Goal: Task Accomplishment & Management: Manage account settings

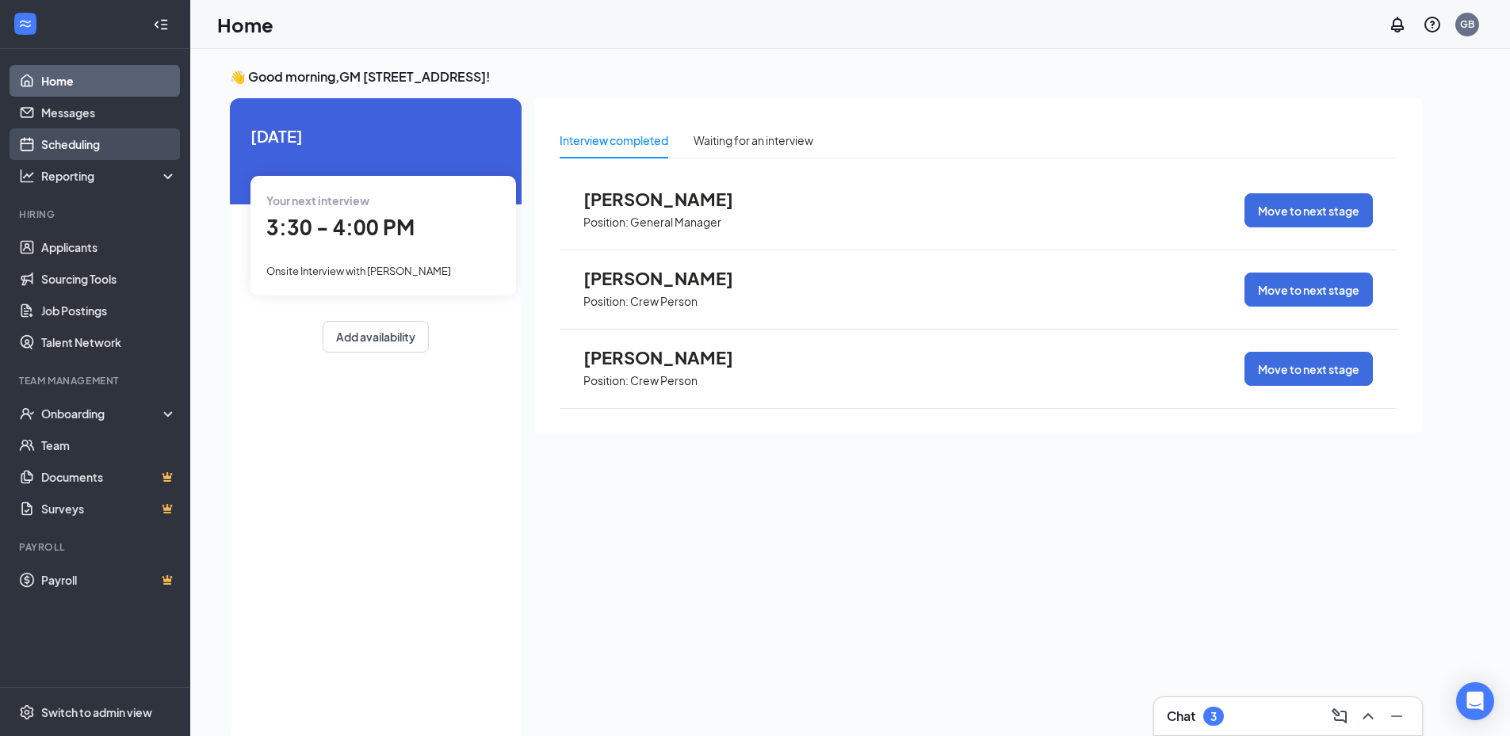
click at [95, 143] on link "Scheduling" at bounding box center [109, 144] width 136 height 32
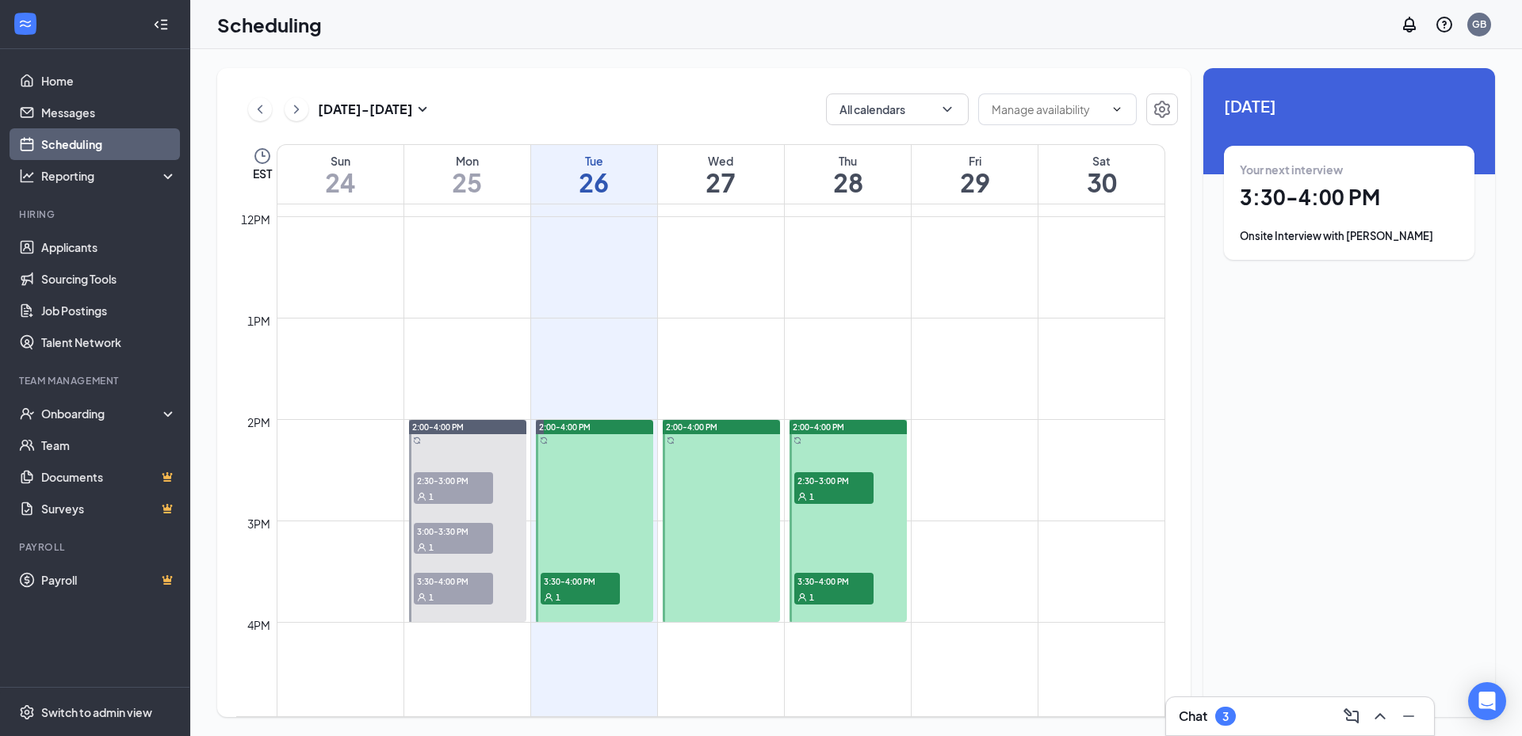
scroll to position [1255, 0]
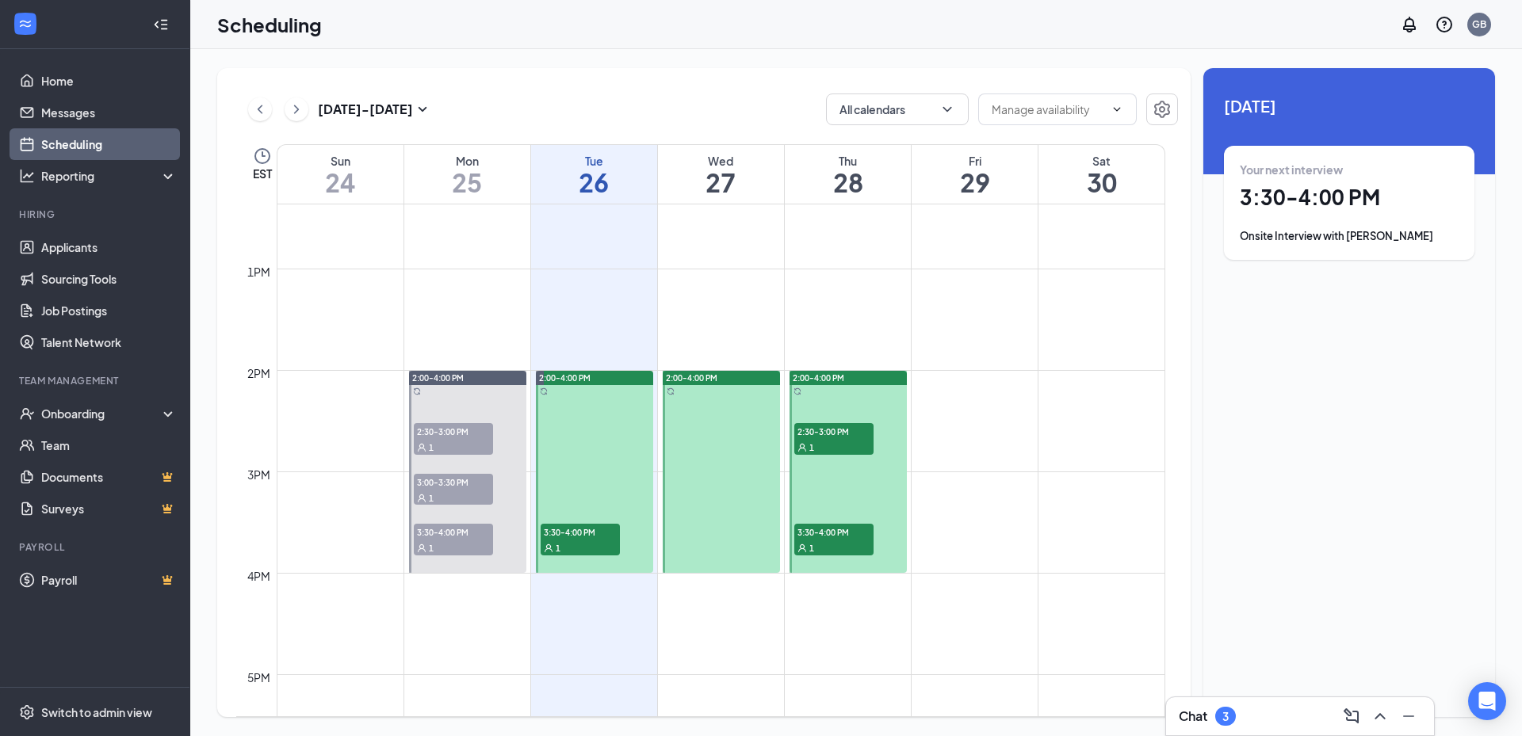
click at [828, 436] on span "2:30-3:00 PM" at bounding box center [833, 431] width 79 height 16
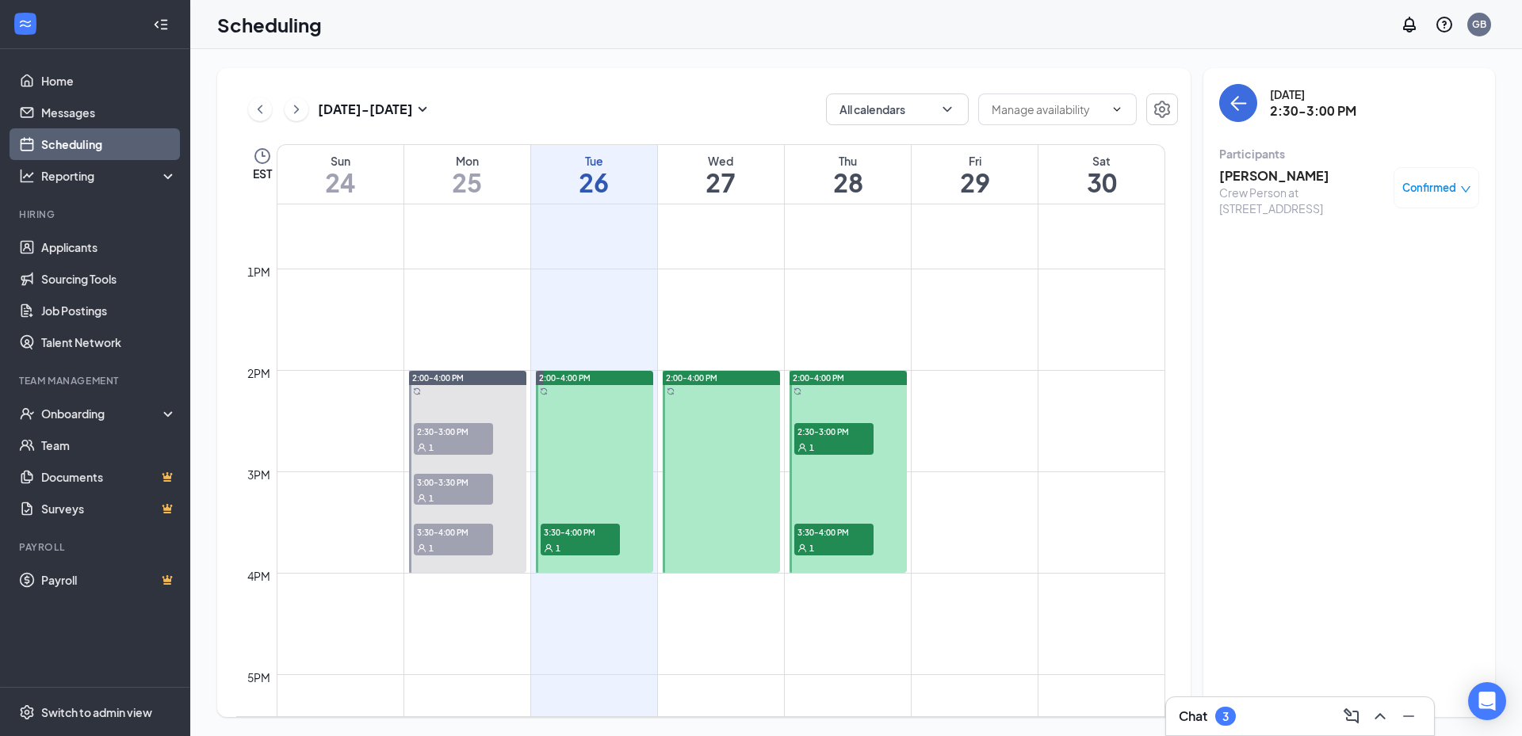
click at [835, 538] on span "3:30-4:00 PM" at bounding box center [833, 532] width 79 height 16
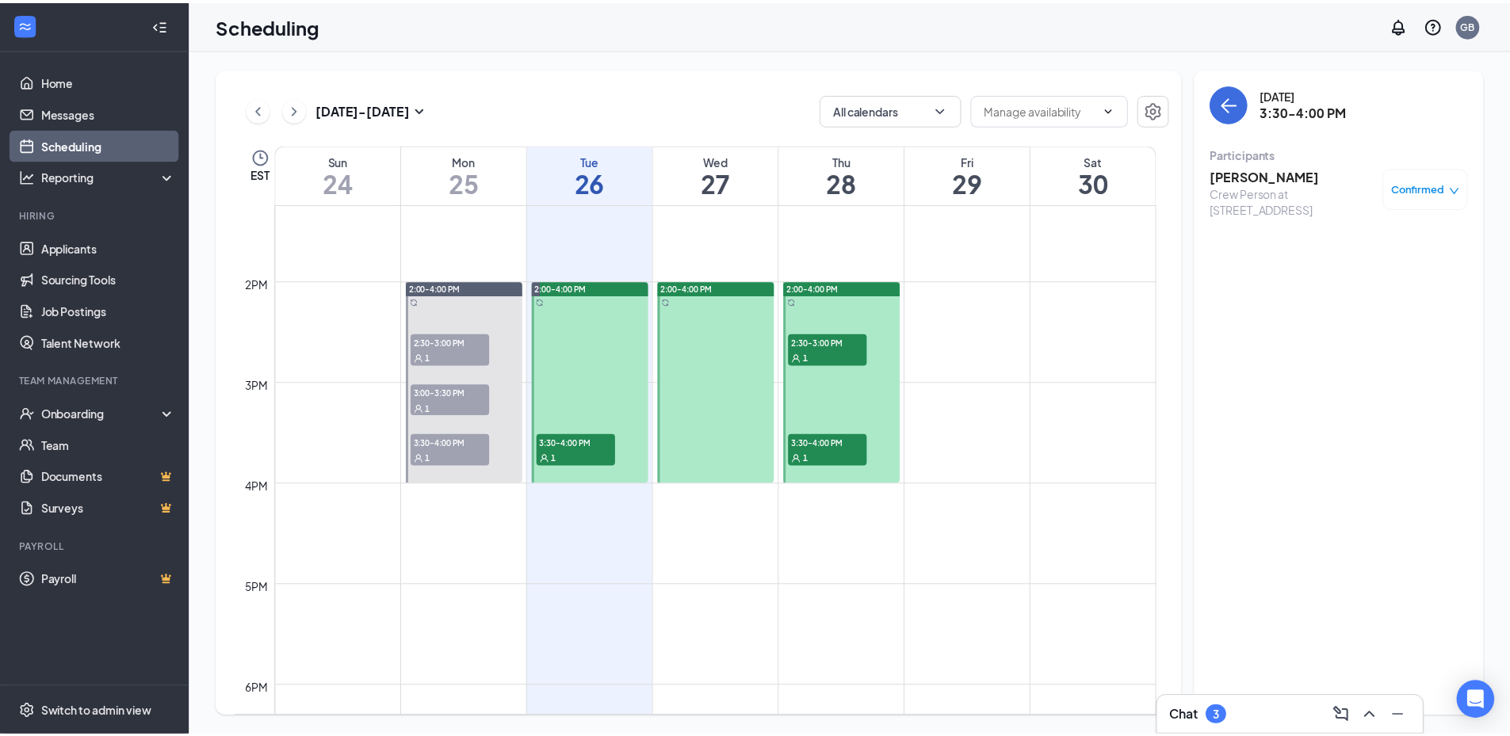
scroll to position [1347, 0]
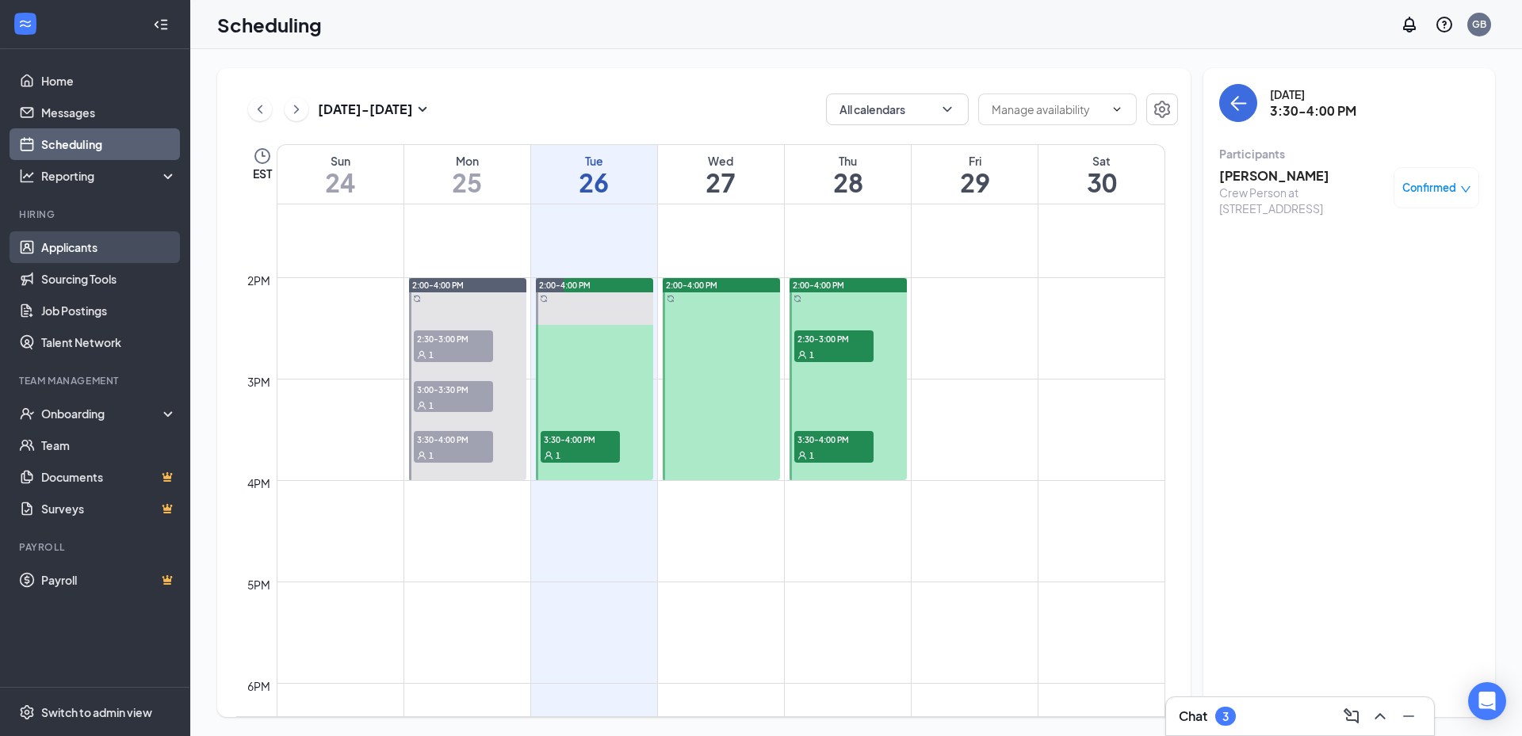
click at [87, 242] on link "Applicants" at bounding box center [109, 247] width 136 height 32
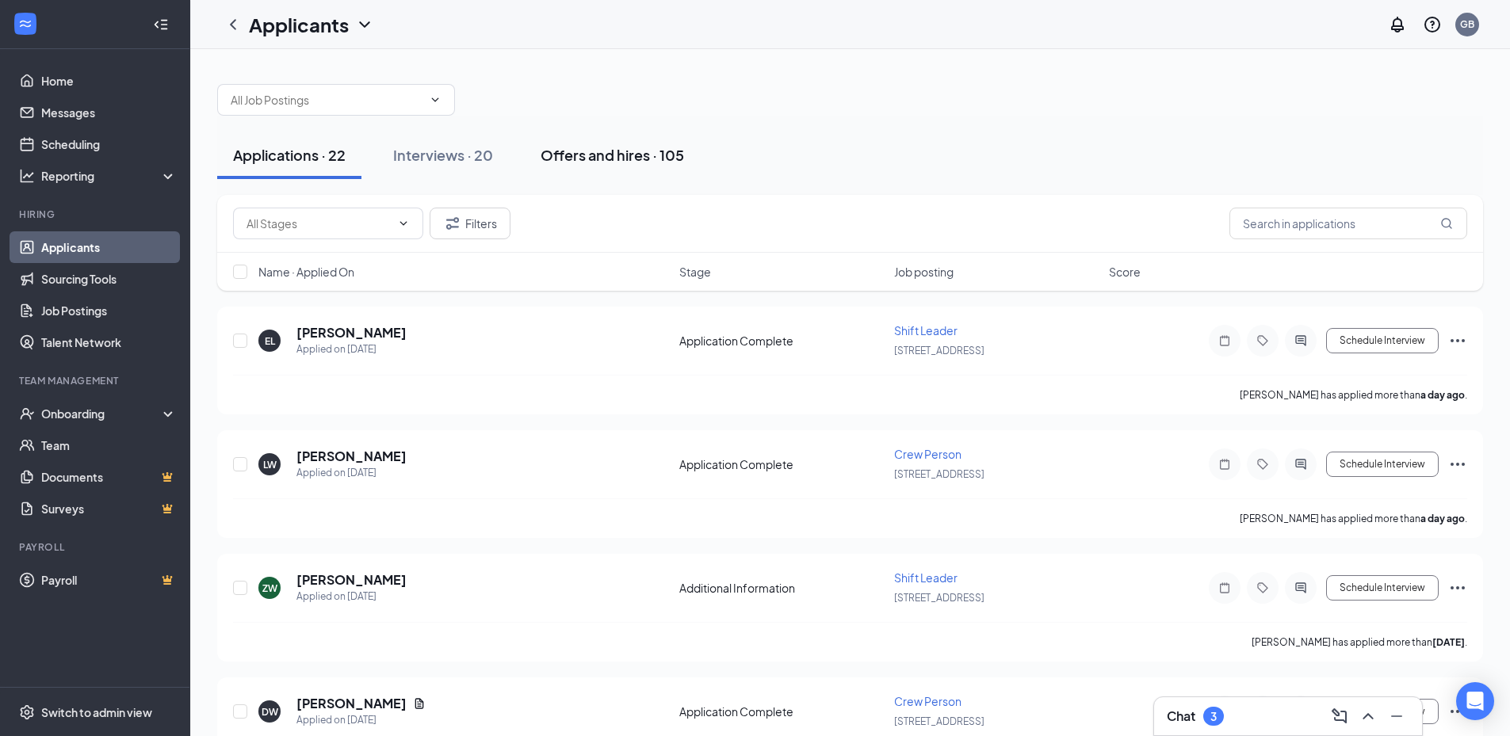
click at [569, 152] on div "Offers and hires · 105" at bounding box center [612, 155] width 143 height 20
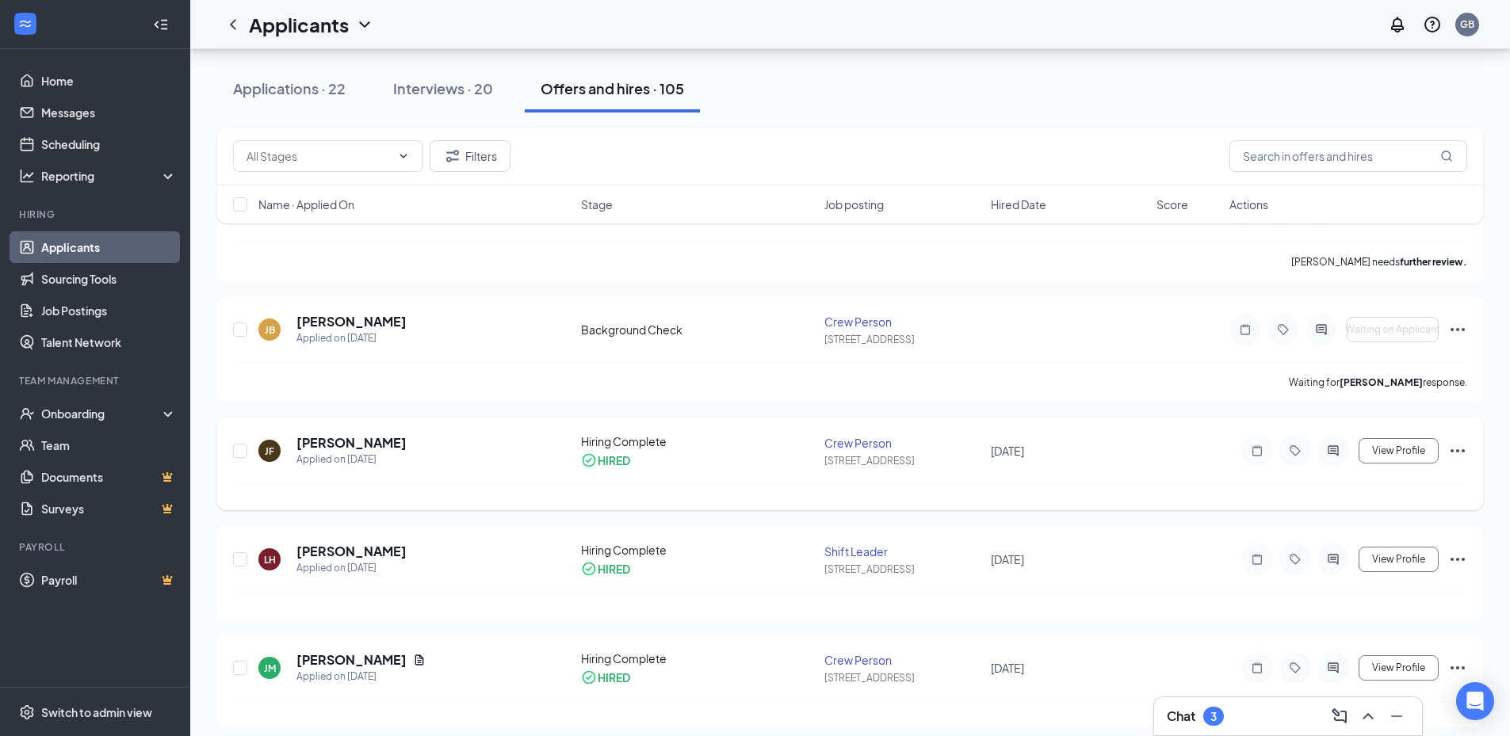
scroll to position [159, 0]
